Goal: Find contact information: Find contact information

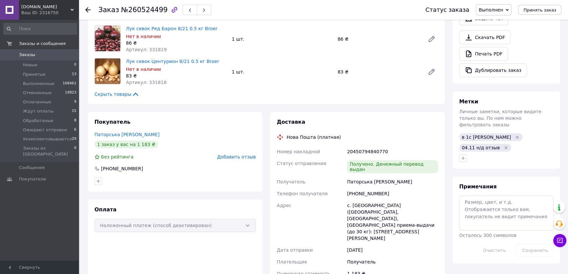
scroll to position [60, 0]
drag, startPoint x: 355, startPoint y: 189, endPoint x: 389, endPoint y: 194, distance: 34.5
click at [389, 194] on div "Номер накладной 20450794840770 Статус отправления Получено. Денежный перевод вы…" at bounding box center [357, 246] width 164 height 201
click at [374, 211] on div "с. [GEOGRAPHIC_DATA] ([GEOGRAPHIC_DATA], [GEOGRAPHIC_DATA]), [GEOGRAPHIC_DATA] …" at bounding box center [393, 221] width 94 height 45
drag, startPoint x: 364, startPoint y: 192, endPoint x: 386, endPoint y: 193, distance: 21.7
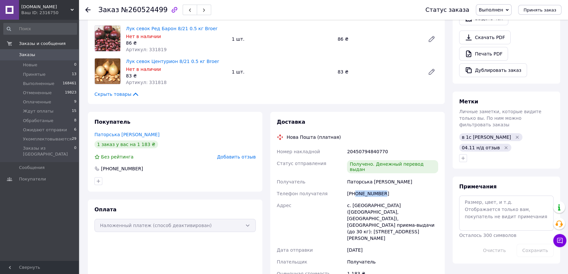
click at [385, 193] on div "[PHONE_NUMBER]" at bounding box center [393, 194] width 94 height 12
copy div "0509446647"
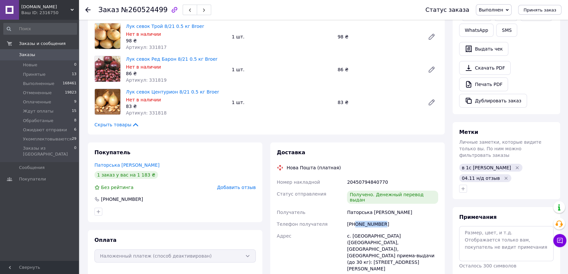
scroll to position [119, 0]
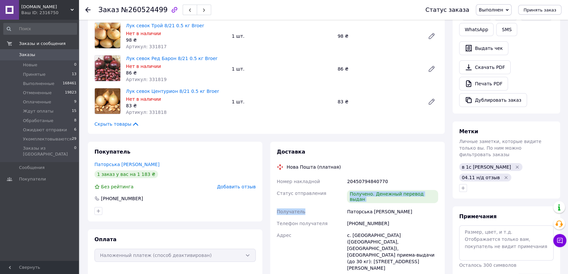
drag, startPoint x: 326, startPoint y: 200, endPoint x: 360, endPoint y: 215, distance: 37.9
click at [326, 200] on div "Номер накладной 20450794840770 Статус отправления Получено. Денежный перевод вы…" at bounding box center [357, 275] width 164 height 201
drag, startPoint x: 354, startPoint y: 216, endPoint x: 387, endPoint y: 226, distance: 33.9
click at [384, 221] on div "[PHONE_NUMBER]" at bounding box center [393, 223] width 94 height 12
copy div "0509446647"
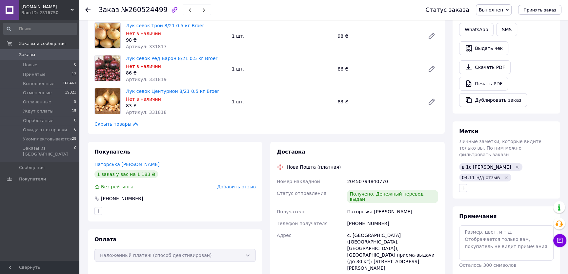
click at [373, 206] on div "Паторська [PERSON_NAME]" at bounding box center [393, 212] width 94 height 12
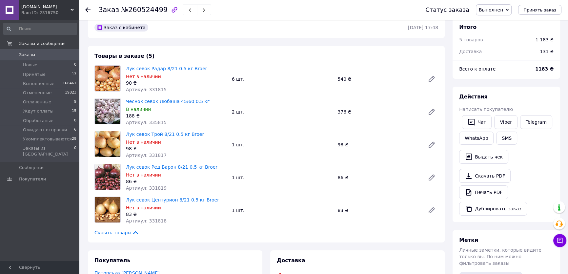
scroll to position [0, 0]
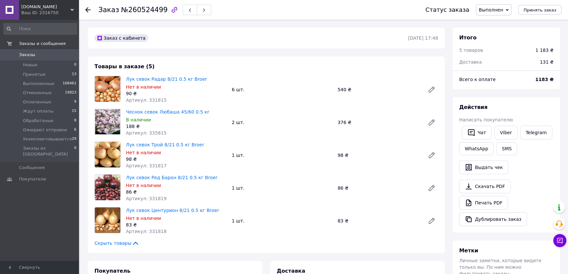
click at [316, 111] on div "Чеснок севок Любаша 45/60 0.5 кг В наличии 188 ₴ Артикул: 335815 2 шт. 376 ₴" at bounding box center [281, 122] width 317 height 30
click at [276, 111] on div "Чеснок севок Любаша 45/60 0.5 кг В наличии 188 ₴ Артикул: 335815 2 шт. 376 ₴" at bounding box center [281, 122] width 317 height 30
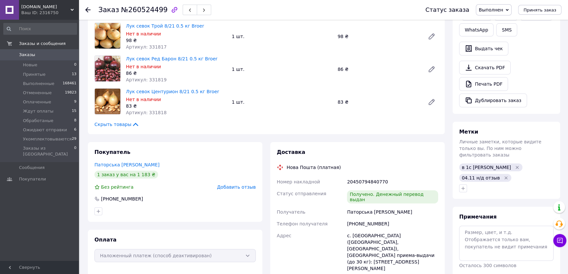
scroll to position [119, 0]
click at [331, 155] on div "Доставка" at bounding box center [357, 152] width 161 height 8
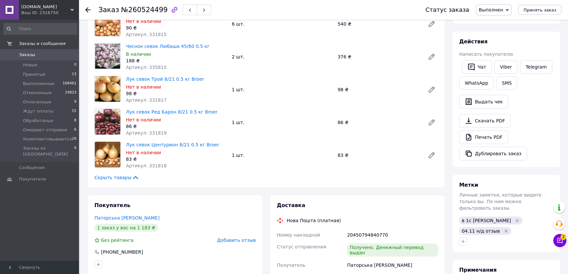
scroll to position [0, 0]
